Goal: Communication & Community: Connect with others

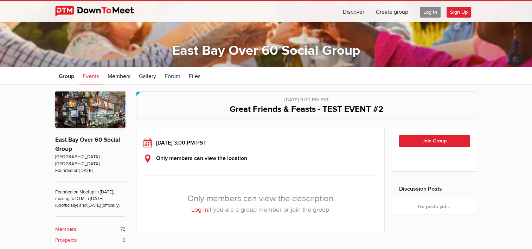
scroll to position [88, 0]
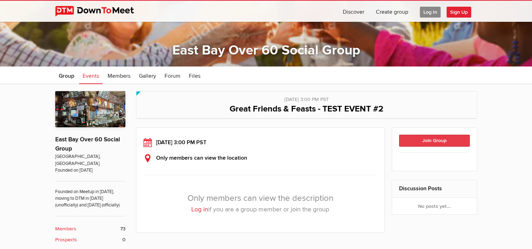
click at [442, 139] on button "Join Group" at bounding box center [434, 141] width 71 height 12
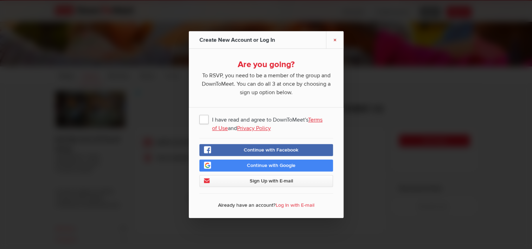
click at [334, 40] on link "×" at bounding box center [335, 39] width 18 height 17
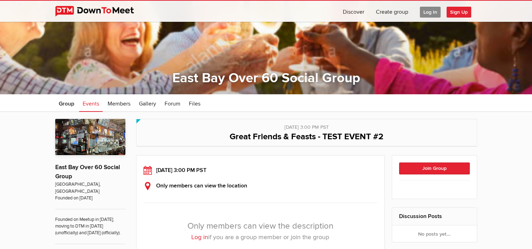
scroll to position [60, 0]
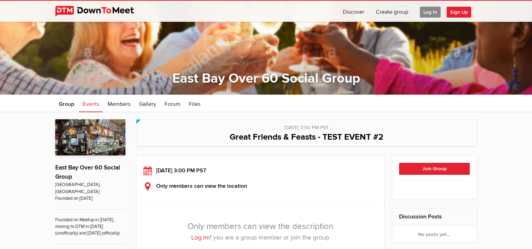
click at [459, 12] on span "Sign Up" at bounding box center [459, 12] width 25 height 11
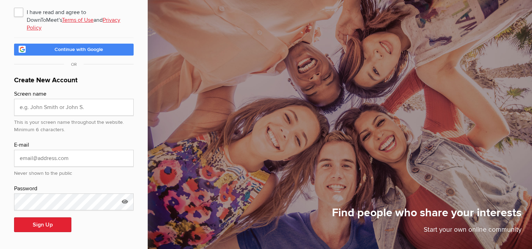
scroll to position [34, 0]
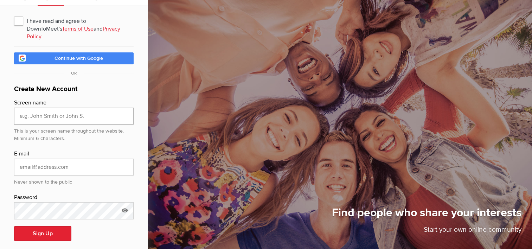
click at [96, 108] on input "text" at bounding box center [74, 116] width 120 height 17
click at [18, 53] on link "Continue with Google" at bounding box center [74, 58] width 120 height 12
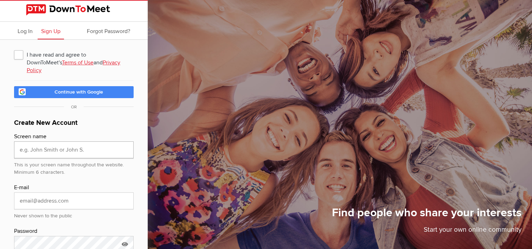
click at [63, 142] on input "text" at bounding box center [74, 149] width 120 height 17
type input "[PERSON_NAME]"
type input "[EMAIL_ADDRESS][DOMAIN_NAME]"
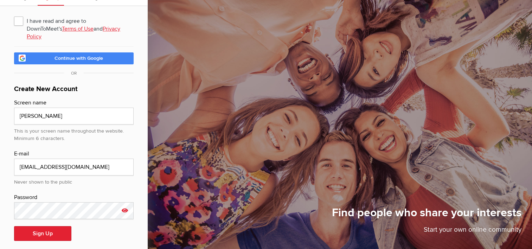
click at [126, 203] on icon at bounding box center [125, 210] width 11 height 16
click at [39, 227] on button "Sign Up" at bounding box center [42, 233] width 57 height 15
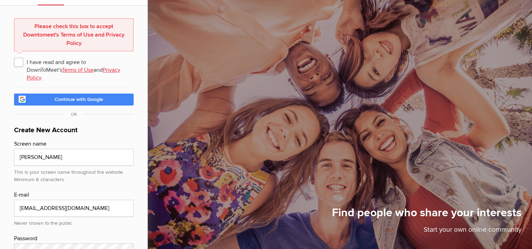
scroll to position [34, 0]
click at [19, 62] on span "I have read and agree to DownToMeet's Terms of Use and Privacy Policy" at bounding box center [74, 61] width 120 height 13
click at [14, 55] on input "I have read and agree to DownToMeet's Terms of Use and Privacy Policy" at bounding box center [14, 55] width 0 height 0
checkbox input "true"
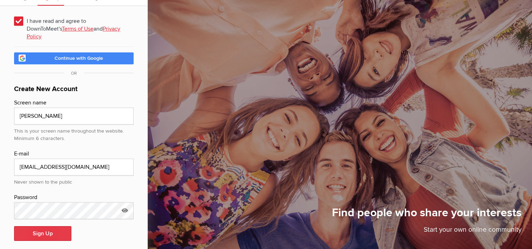
click at [61, 226] on button "Sign Up" at bounding box center [42, 233] width 57 height 15
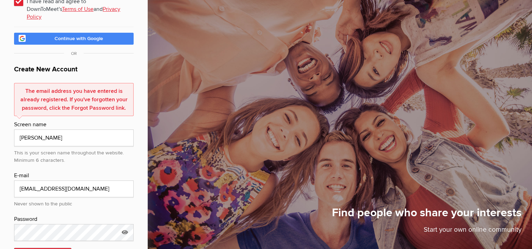
scroll to position [75, 0]
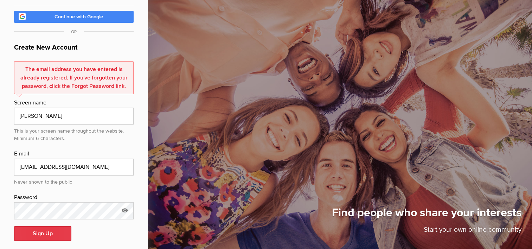
click at [53, 226] on button "Sign Up" at bounding box center [42, 233] width 57 height 15
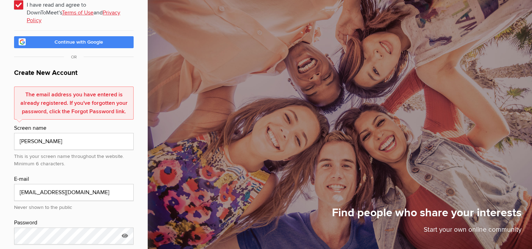
scroll to position [0, 0]
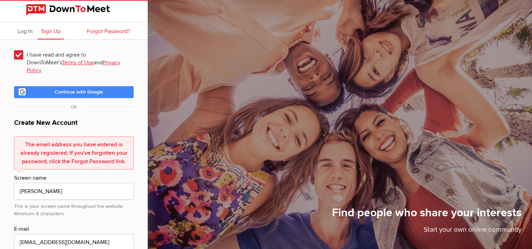
click at [105, 33] on span "Forgot Password?" at bounding box center [108, 31] width 43 height 7
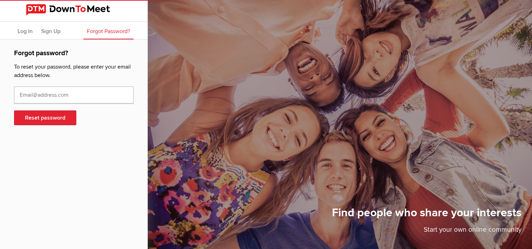
click at [59, 96] on input "text" at bounding box center [74, 95] width 120 height 17
type input "[EMAIL_ADDRESS][DOMAIN_NAME]"
click at [52, 120] on button "Reset password" at bounding box center [45, 117] width 62 height 15
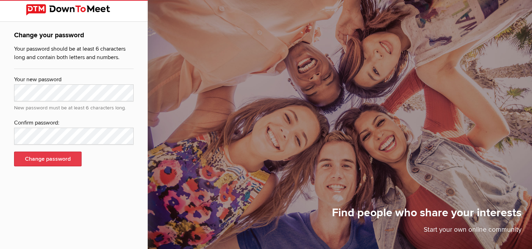
click at [59, 160] on button "Change password" at bounding box center [48, 159] width 68 height 15
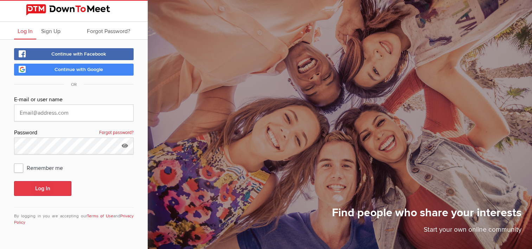
click at [46, 187] on button "Log In" at bounding box center [42, 188] width 57 height 15
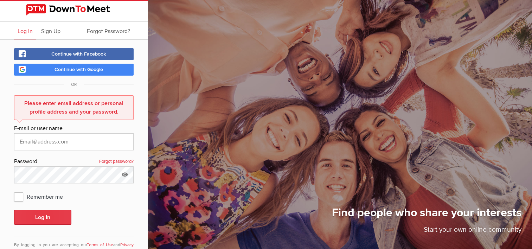
scroll to position [21, 0]
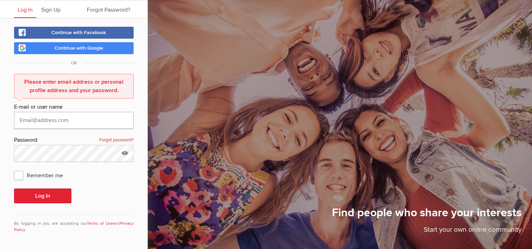
click at [61, 116] on input "text" at bounding box center [74, 120] width 120 height 17
type input "[EMAIL_ADDRESS][DOMAIN_NAME]"
click at [56, 197] on button "Log In" at bounding box center [42, 196] width 57 height 15
click at [125, 153] on icon at bounding box center [125, 153] width 11 height 16
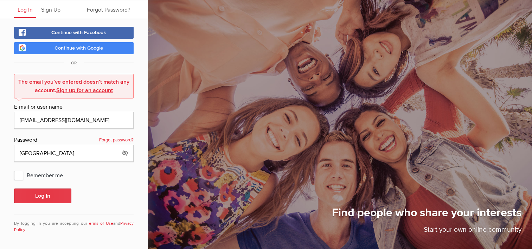
click at [46, 192] on button "Log In" at bounding box center [42, 196] width 57 height 15
click at [85, 88] on link "Sign up for an account" at bounding box center [84, 90] width 57 height 7
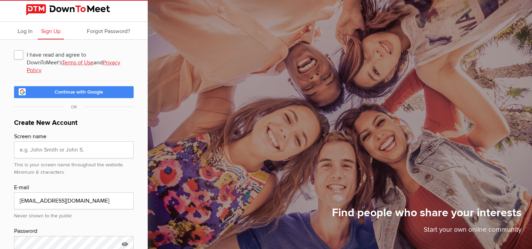
click at [20, 55] on span "I have read and agree to DownToMeet's Terms of Use and Privacy Policy" at bounding box center [74, 54] width 120 height 13
click at [14, 48] on input "I have read and agree to DownToMeet's Terms of Use and Privacy Policy" at bounding box center [14, 48] width 0 height 0
checkbox input "true"
click at [25, 31] on span "Log In" at bounding box center [25, 31] width 15 height 7
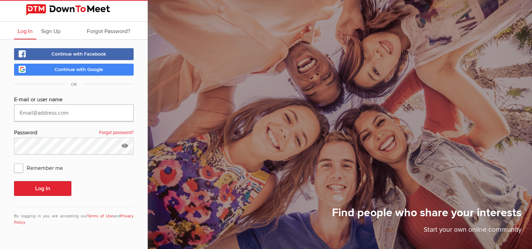
click at [54, 112] on input "text" at bounding box center [74, 113] width 120 height 17
type input "[EMAIL_ADDRESS][DOMAIN_NAME]"
click at [126, 145] on icon at bounding box center [125, 146] width 11 height 16
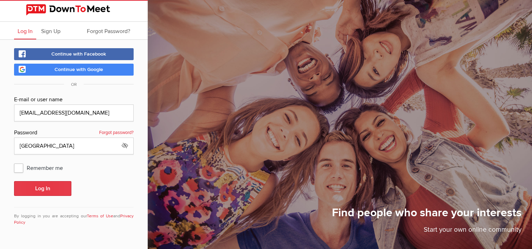
click at [50, 187] on button "Log In" at bounding box center [42, 188] width 57 height 15
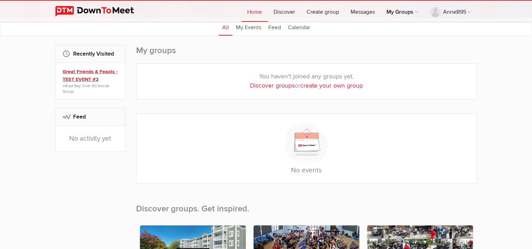
scroll to position [85, 0]
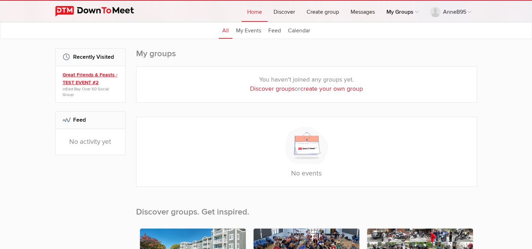
click at [87, 83] on link "Great Friends & Feasts - TEST EVENT #2" at bounding box center [92, 78] width 58 height 15
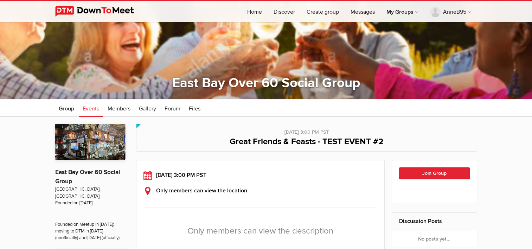
scroll to position [56, 0]
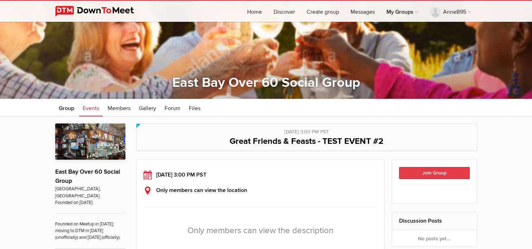
click at [441, 172] on button "Join Group" at bounding box center [434, 173] width 71 height 12
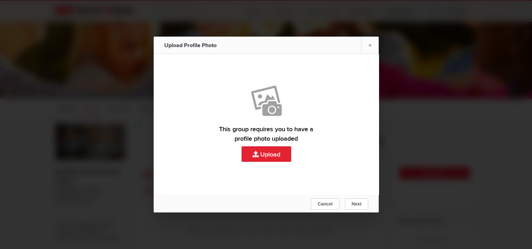
click at [274, 156] on link "Upload" at bounding box center [266, 124] width 225 height 141
type input "C:\fakepath\Anne.jpg"
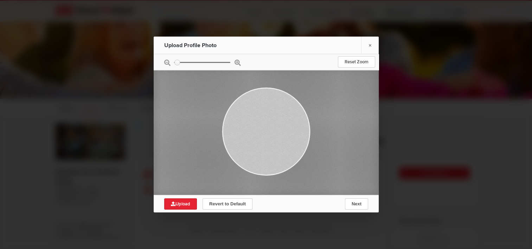
type input "0.5285"
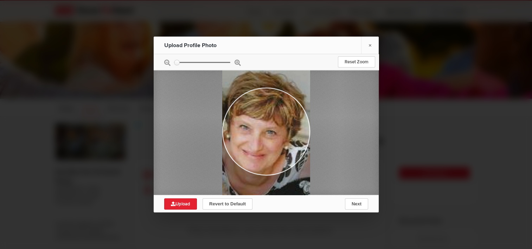
drag, startPoint x: 272, startPoint y: 133, endPoint x: 279, endPoint y: 154, distance: 22.3
click at [279, 154] on div at bounding box center [266, 152] width 88 height 190
click at [188, 201] on span "Upload" at bounding box center [180, 204] width 19 height 6
type input "C:\fakepath\Anne.jpg"
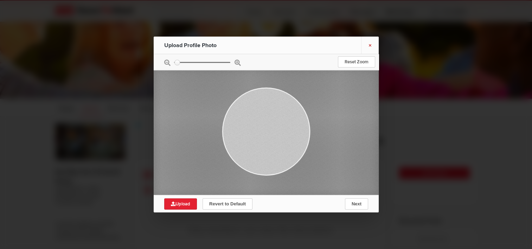
type input "0.5285"
click at [370, 42] on link "×" at bounding box center [370, 45] width 18 height 17
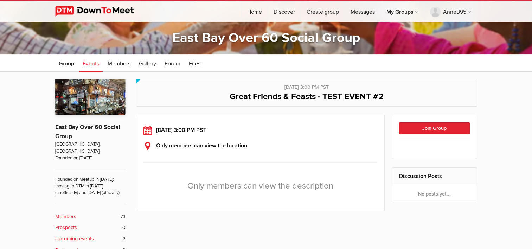
scroll to position [106, 0]
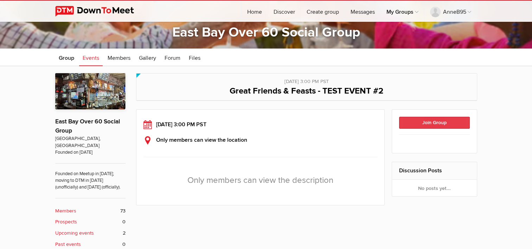
click at [444, 120] on button "Join Group" at bounding box center [434, 123] width 71 height 12
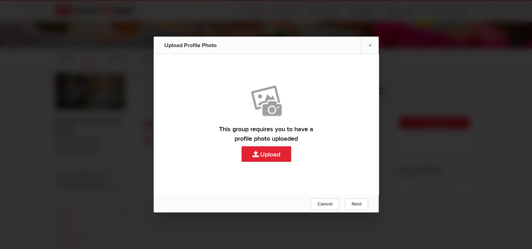
click at [269, 154] on link "Upload" at bounding box center [266, 124] width 225 height 141
type input "C:\fakepath\Anne.jpg"
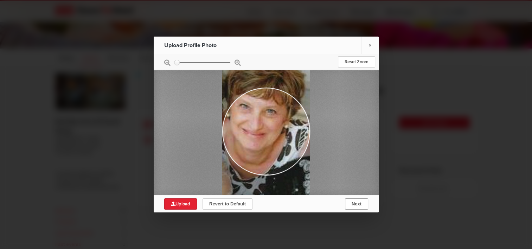
click at [355, 203] on span "Next" at bounding box center [357, 203] width 10 height 5
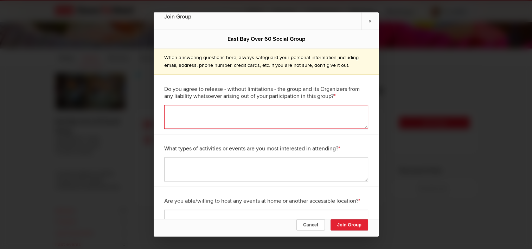
click at [244, 116] on textarea at bounding box center [266, 117] width 204 height 24
type textarea "yes"
type textarea "Walks, hikes, fitness, self-care."
click at [228, 214] on textarea at bounding box center [266, 222] width 204 height 24
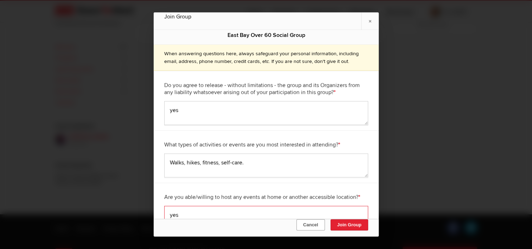
scroll to position [274, 0]
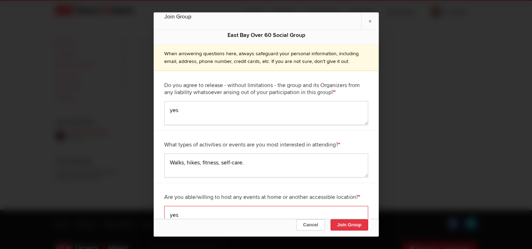
type textarea "yes"
click at [343, 226] on button "Join Group" at bounding box center [349, 225] width 38 height 11
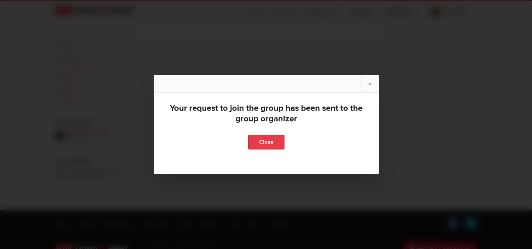
click at [268, 141] on link "Close" at bounding box center [266, 142] width 36 height 15
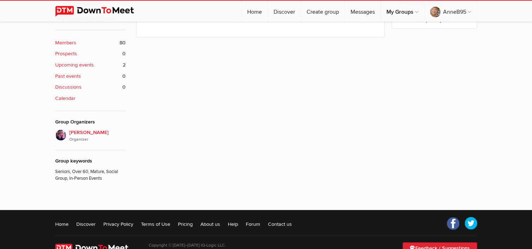
click at [83, 65] on b "Upcoming events" at bounding box center [74, 65] width 39 height 8
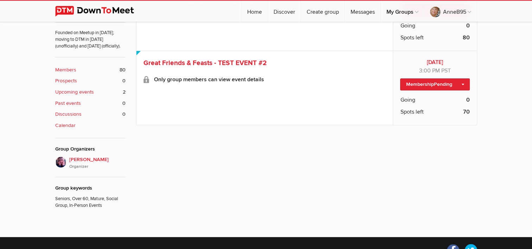
scroll to position [248, 0]
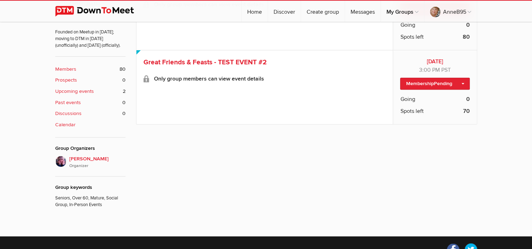
click at [71, 68] on b "Members" at bounding box center [65, 69] width 21 height 8
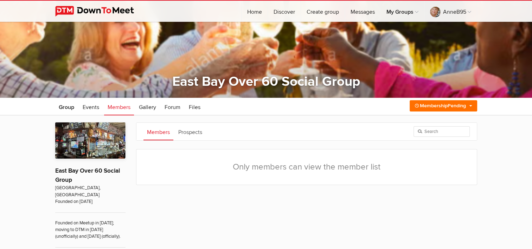
scroll to position [59, 0]
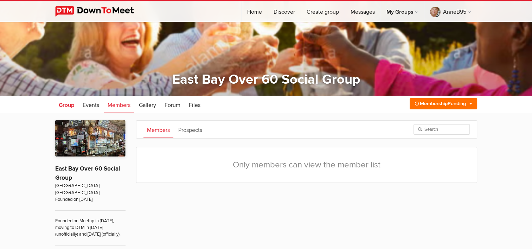
click at [69, 107] on span "Group" at bounding box center [66, 105] width 15 height 7
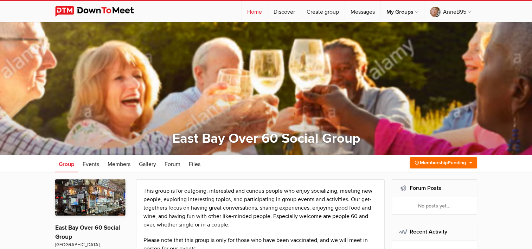
click at [257, 12] on link "Home" at bounding box center [255, 11] width 26 height 21
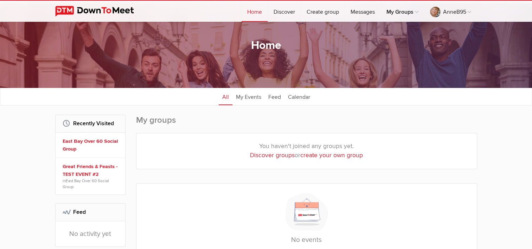
scroll to position [19, 0]
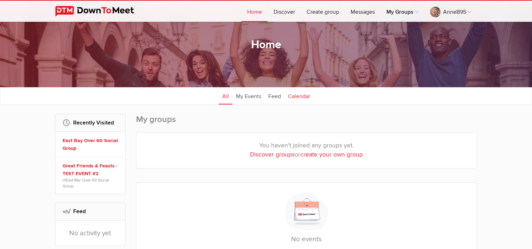
click at [303, 99] on link "Calendar" at bounding box center [299, 96] width 29 height 18
